Goal: Entertainment & Leisure: Consume media (video, audio)

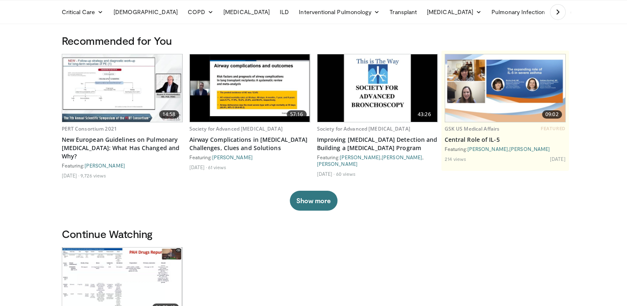
scroll to position [124, 0]
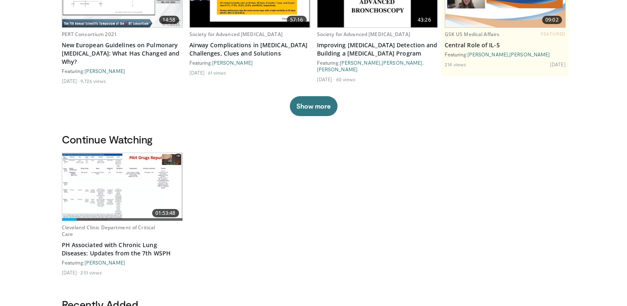
click at [118, 191] on img at bounding box center [122, 186] width 120 height 67
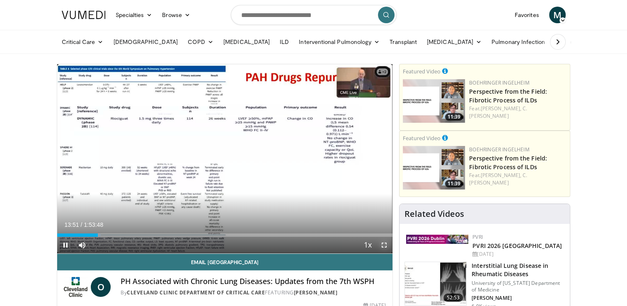
click at [383, 243] on span "Video Player" at bounding box center [384, 244] width 17 height 17
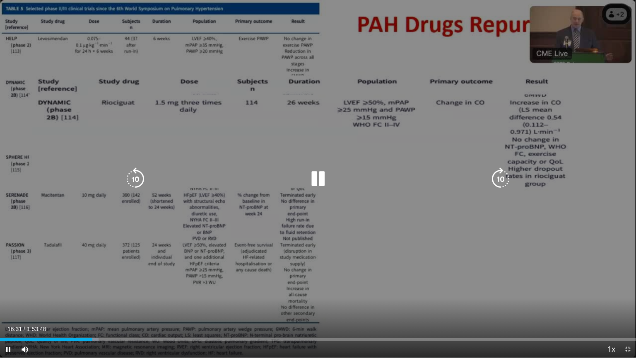
click at [316, 185] on icon "Video Player" at bounding box center [317, 178] width 23 height 23
click at [311, 179] on icon "Video Player" at bounding box center [317, 178] width 23 height 23
click at [320, 176] on icon "Video Player" at bounding box center [317, 178] width 23 height 23
click at [314, 176] on icon "Video Player" at bounding box center [317, 178] width 23 height 23
click at [318, 176] on icon "Video Player" at bounding box center [317, 178] width 23 height 23
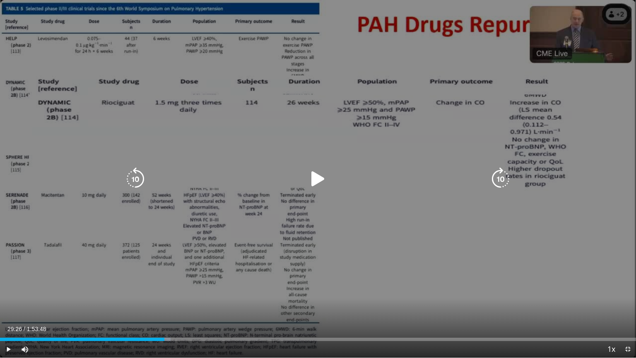
click at [315, 181] on icon "Video Player" at bounding box center [317, 178] width 23 height 23
click at [320, 180] on icon "Video Player" at bounding box center [317, 178] width 23 height 23
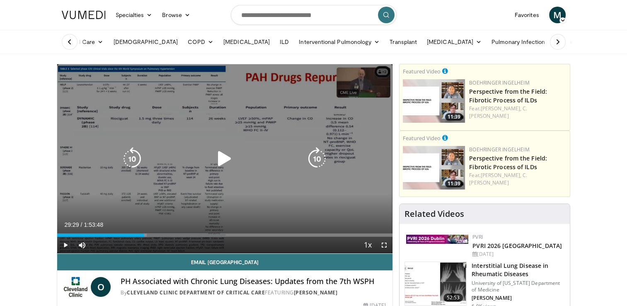
click at [222, 157] on icon "Video Player" at bounding box center [224, 158] width 23 height 23
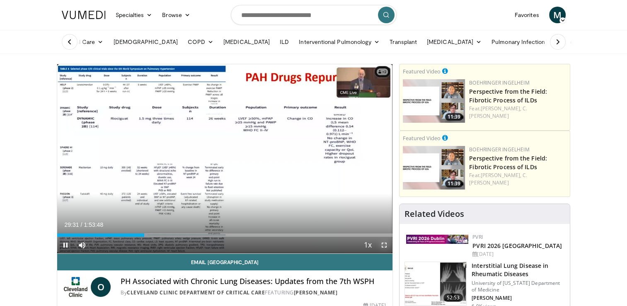
click at [385, 245] on span "Video Player" at bounding box center [384, 244] width 17 height 17
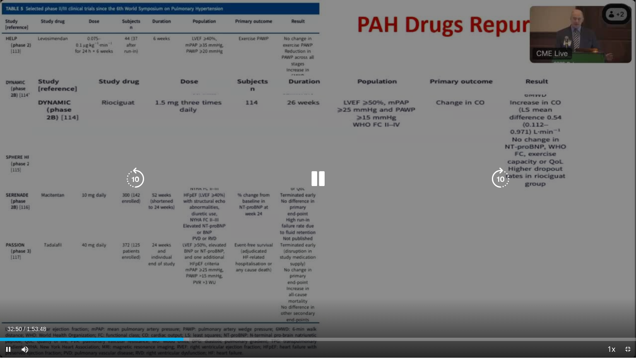
click at [316, 174] on icon "Video Player" at bounding box center [317, 178] width 23 height 23
